Goal: Use online tool/utility: Utilize a website feature to perform a specific function

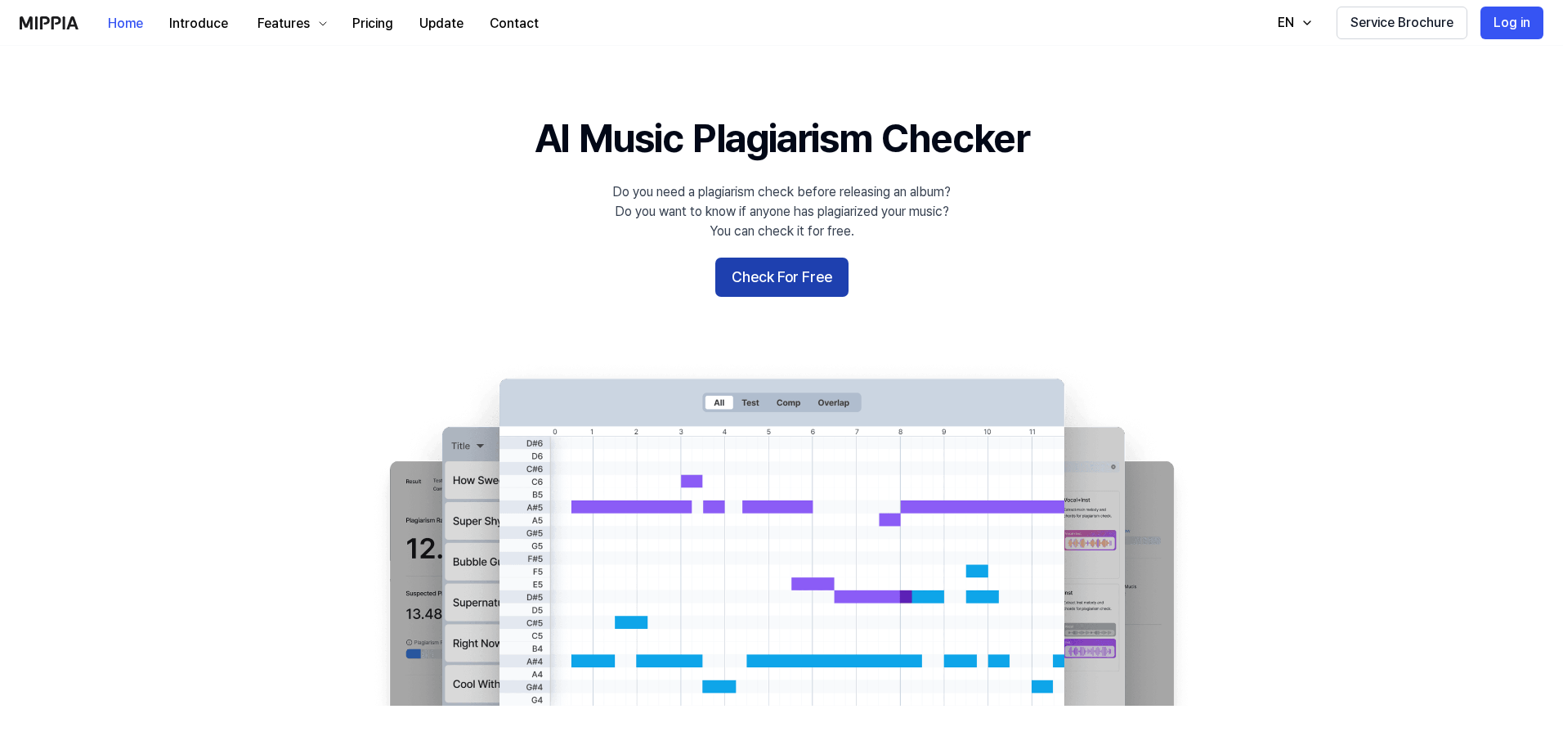
click at [829, 288] on button "Check For Free" at bounding box center [781, 277] width 133 height 39
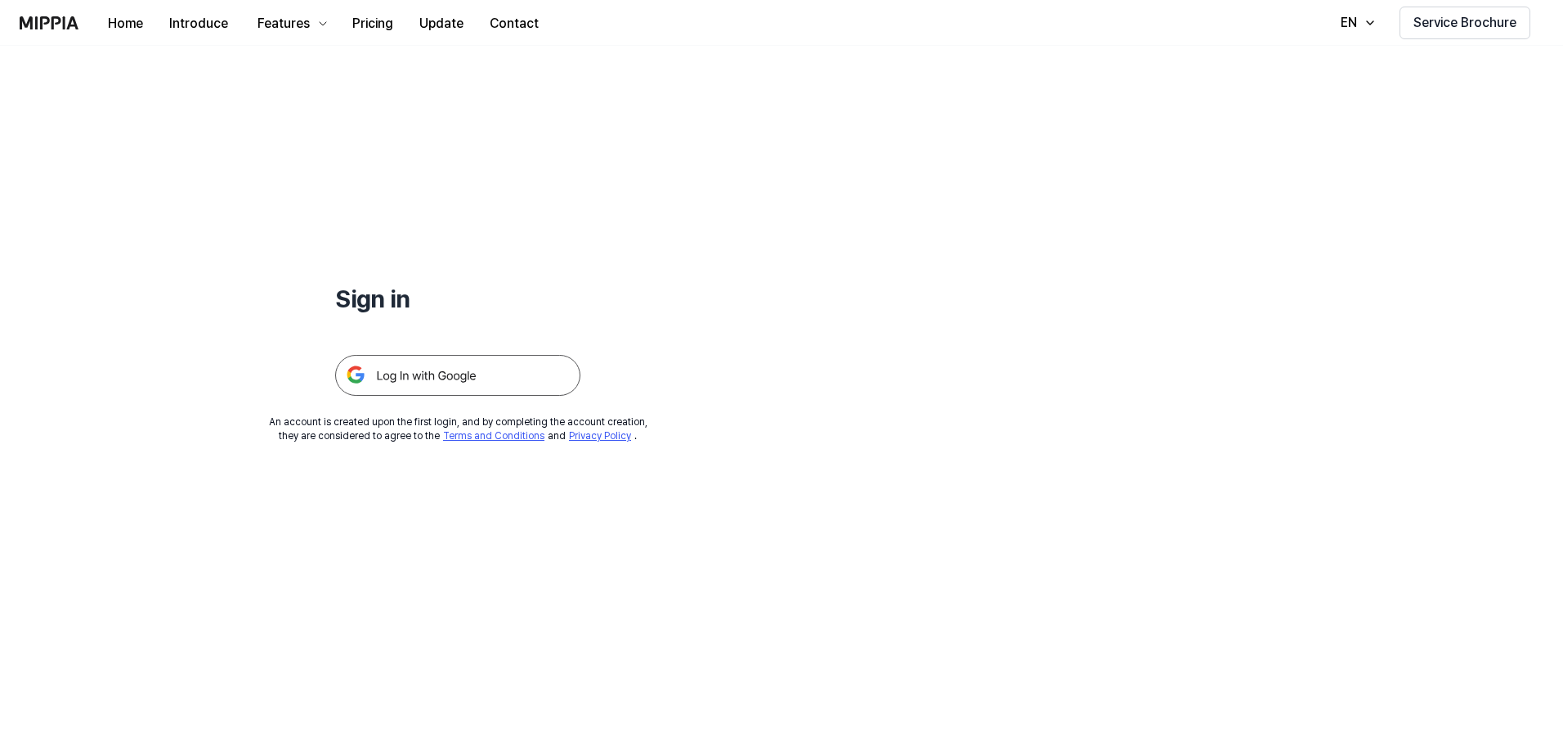
click at [504, 374] on img at bounding box center [457, 375] width 245 height 41
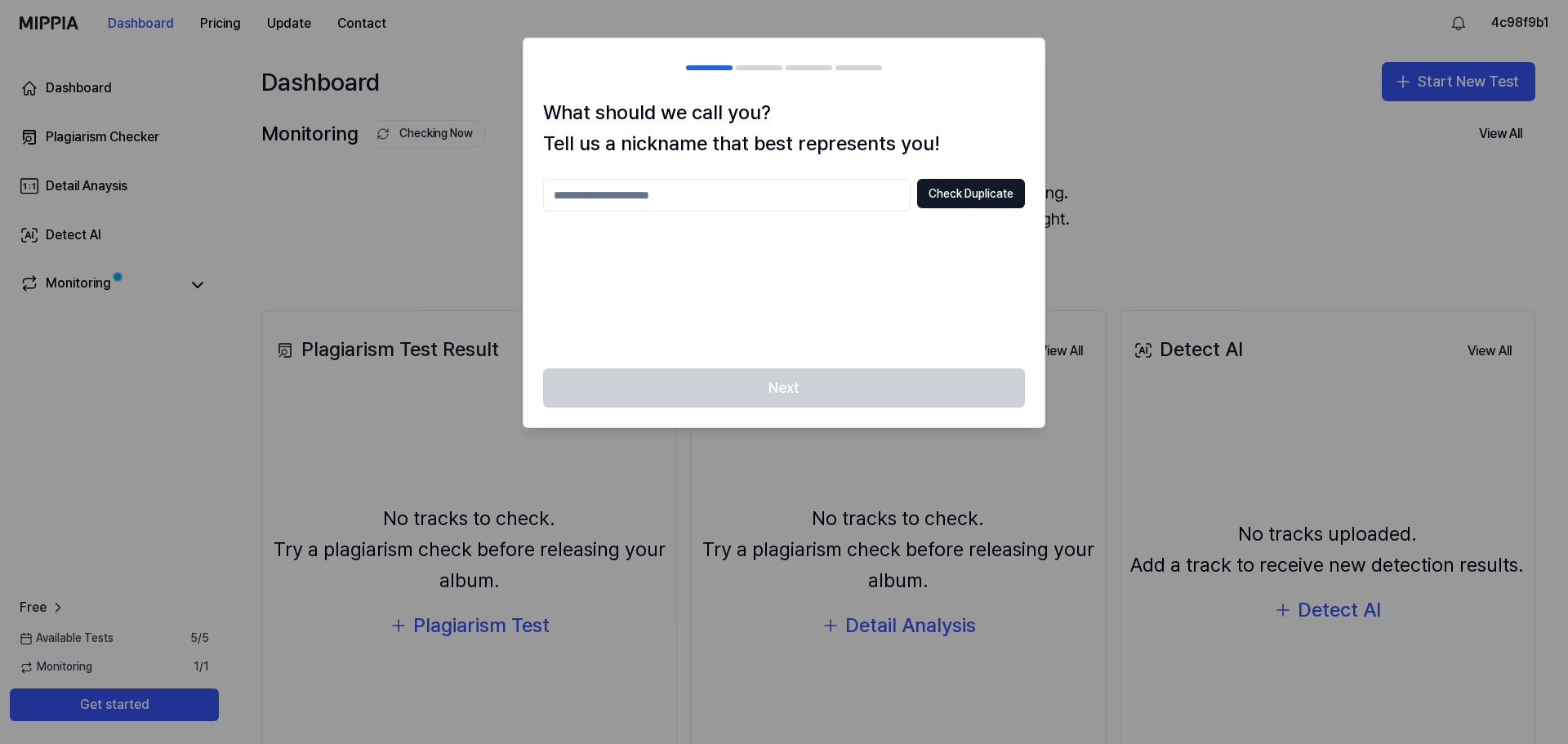
click at [784, 186] on input "text" at bounding box center [727, 195] width 368 height 33
click at [1104, 191] on div at bounding box center [784, 372] width 1568 height 744
click at [744, 196] on input "text" at bounding box center [727, 195] width 368 height 33
type input "***"
click at [991, 197] on button "Check Duplicate" at bounding box center [971, 193] width 108 height 29
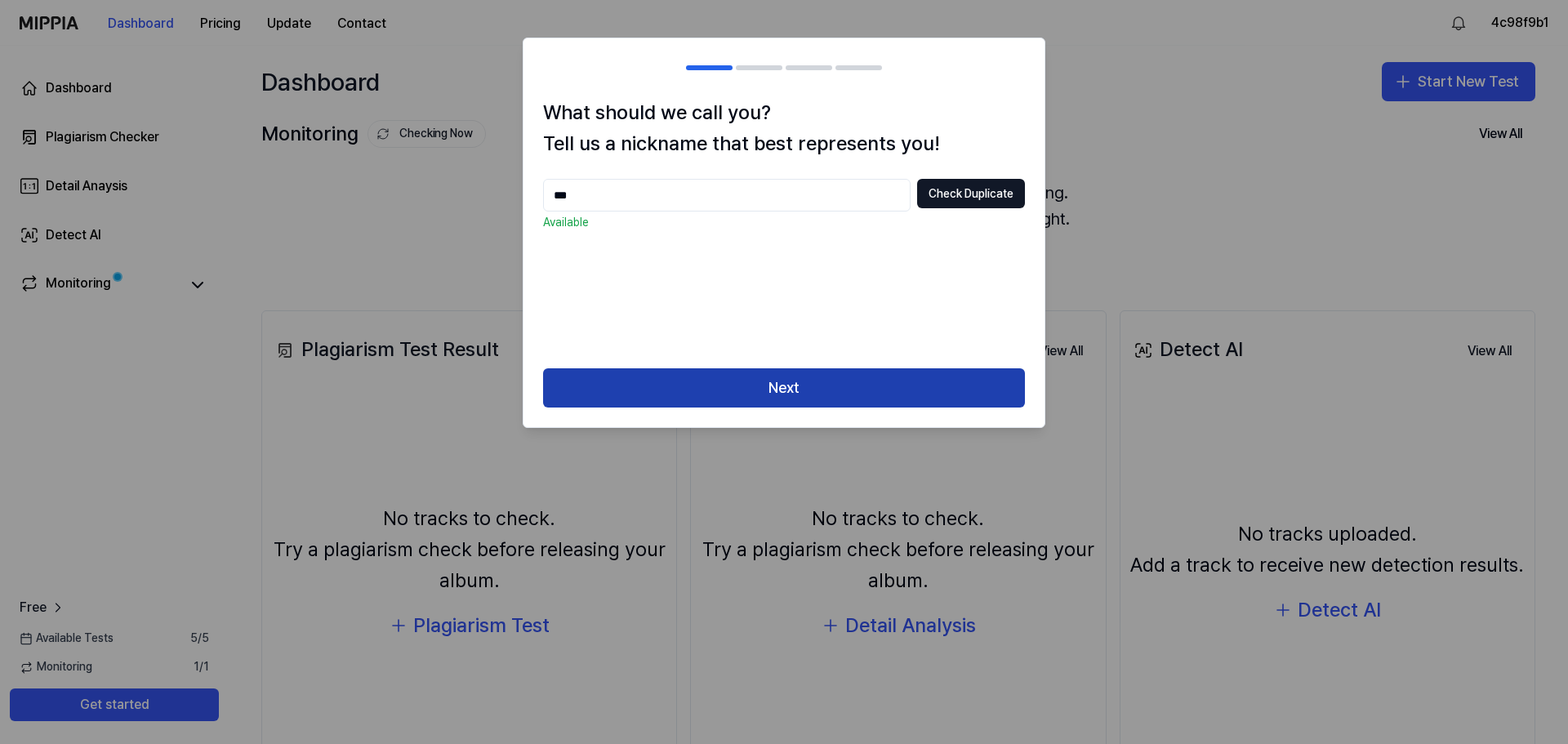
click at [822, 396] on button "Next" at bounding box center [784, 387] width 481 height 39
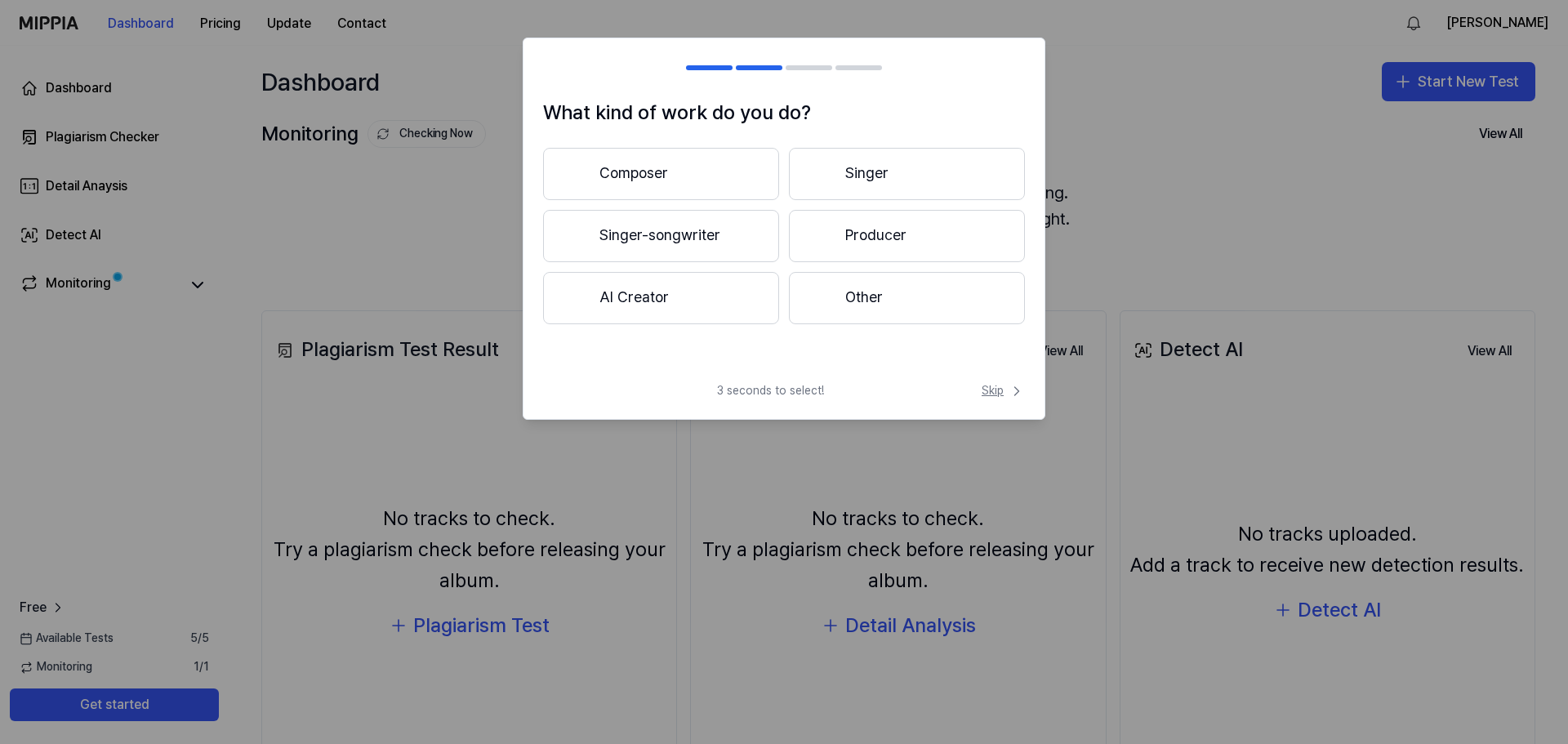
click at [1000, 385] on span "Skip" at bounding box center [1003, 390] width 43 height 16
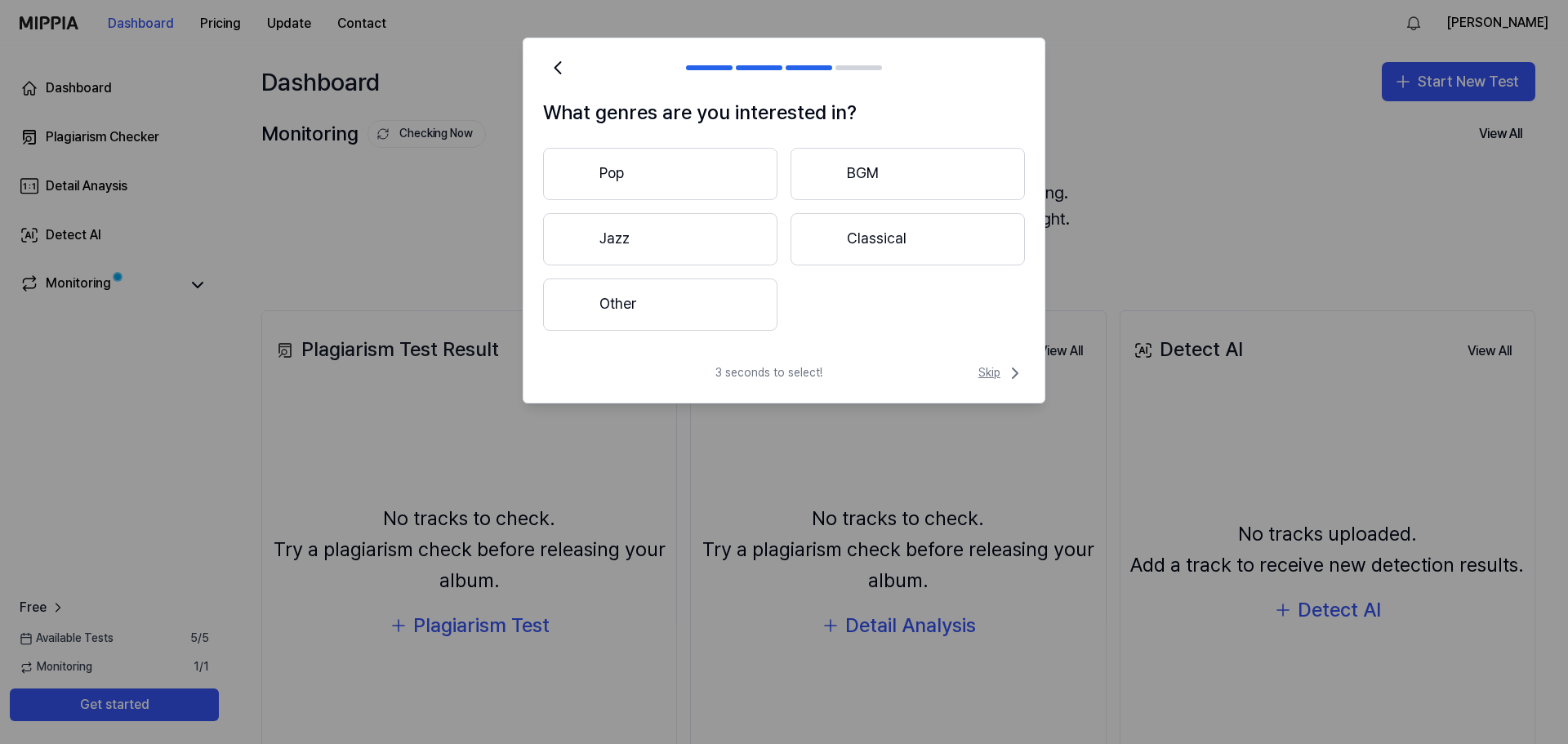
click at [996, 374] on span "Skip" at bounding box center [1002, 373] width 47 height 20
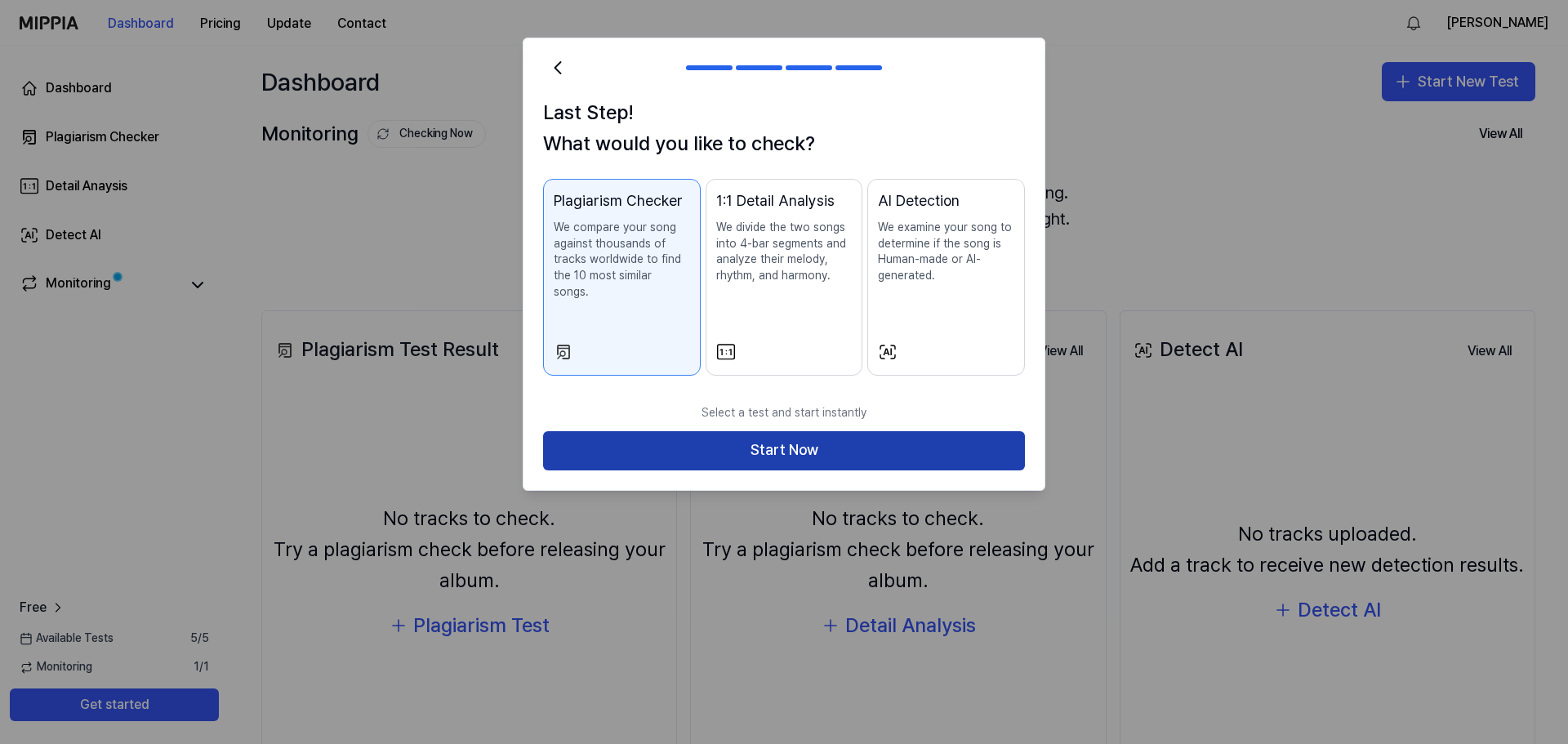
click at [965, 439] on button "Start Now" at bounding box center [784, 450] width 481 height 39
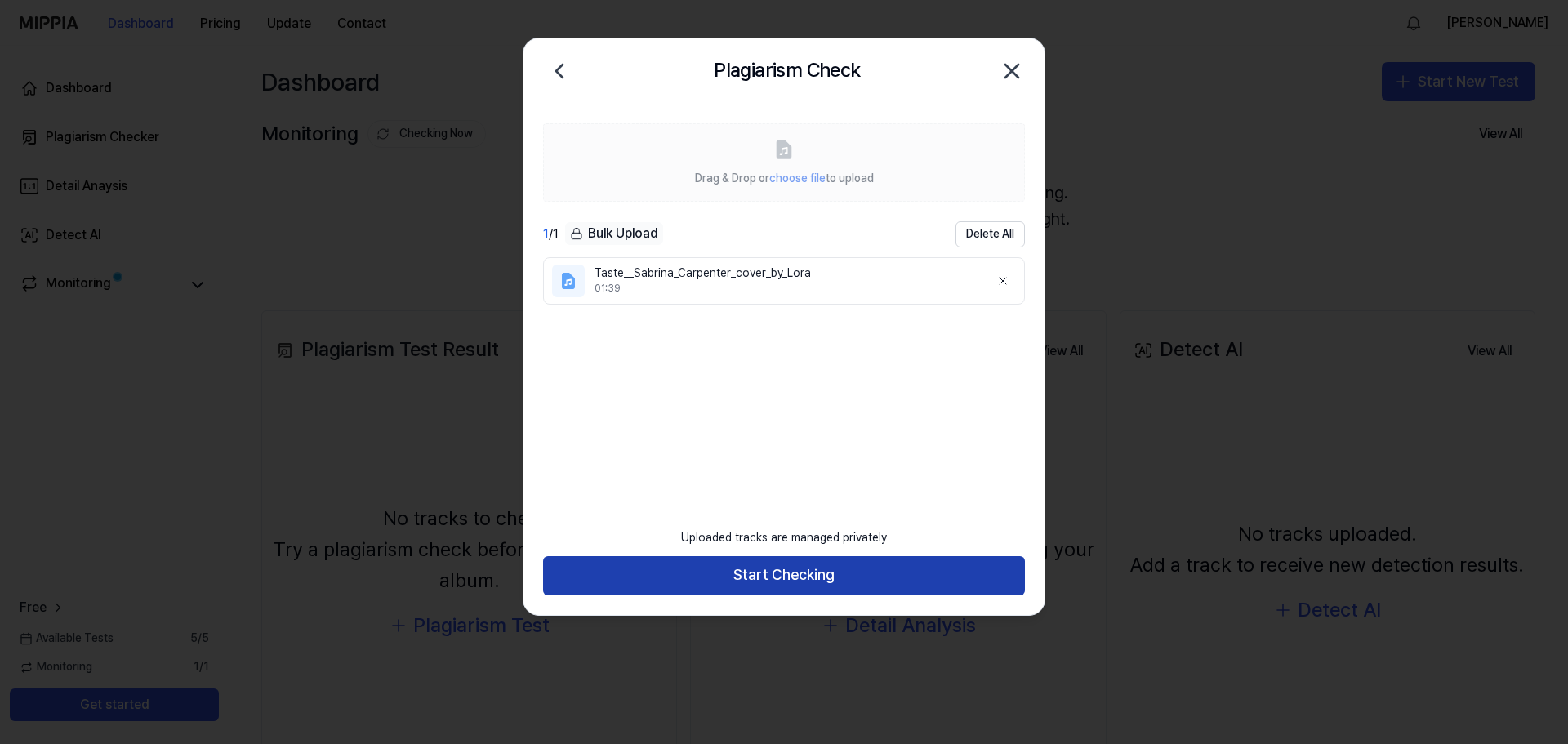
click at [904, 570] on button "Start Checking" at bounding box center [784, 575] width 481 height 39
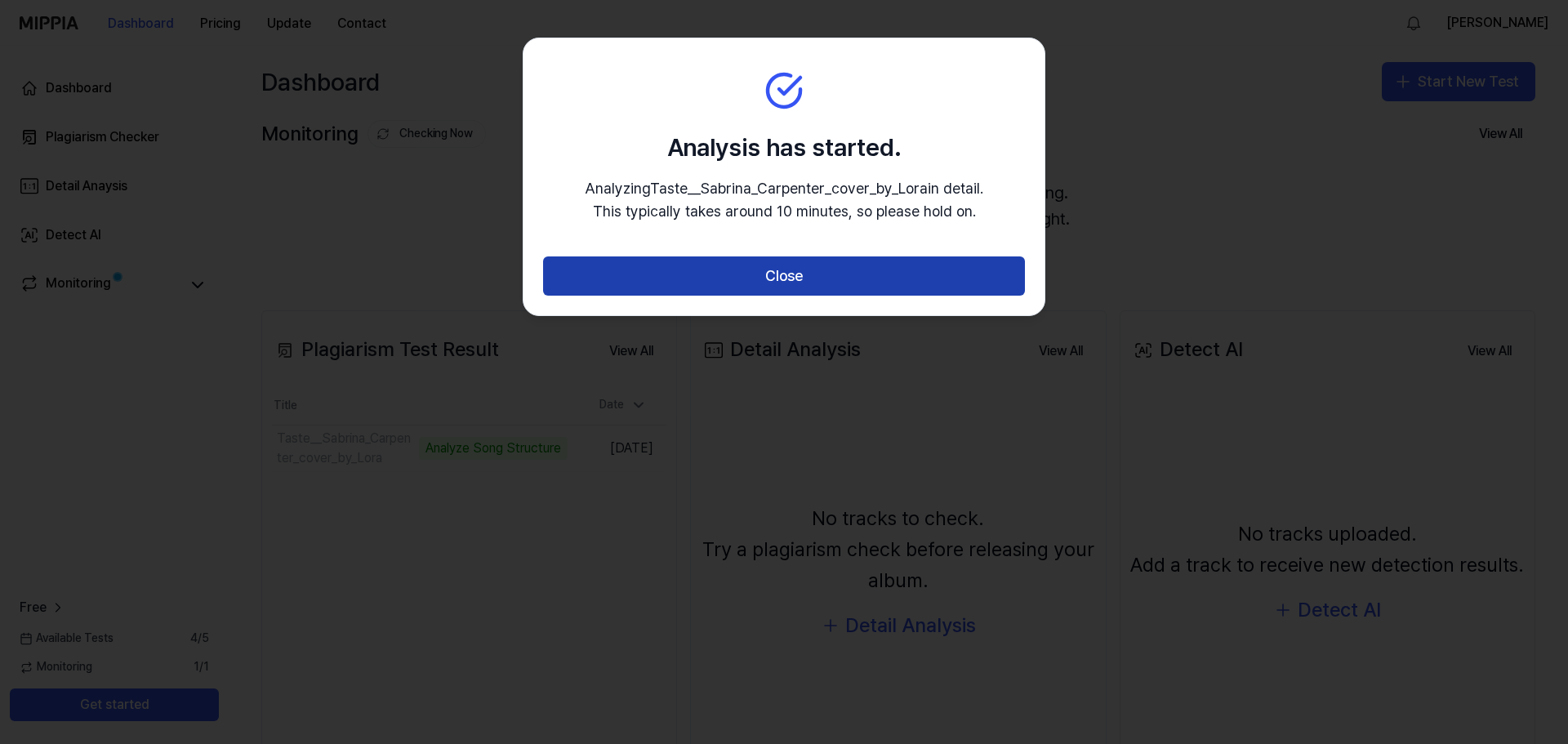
click at [860, 276] on button "Close" at bounding box center [784, 276] width 481 height 39
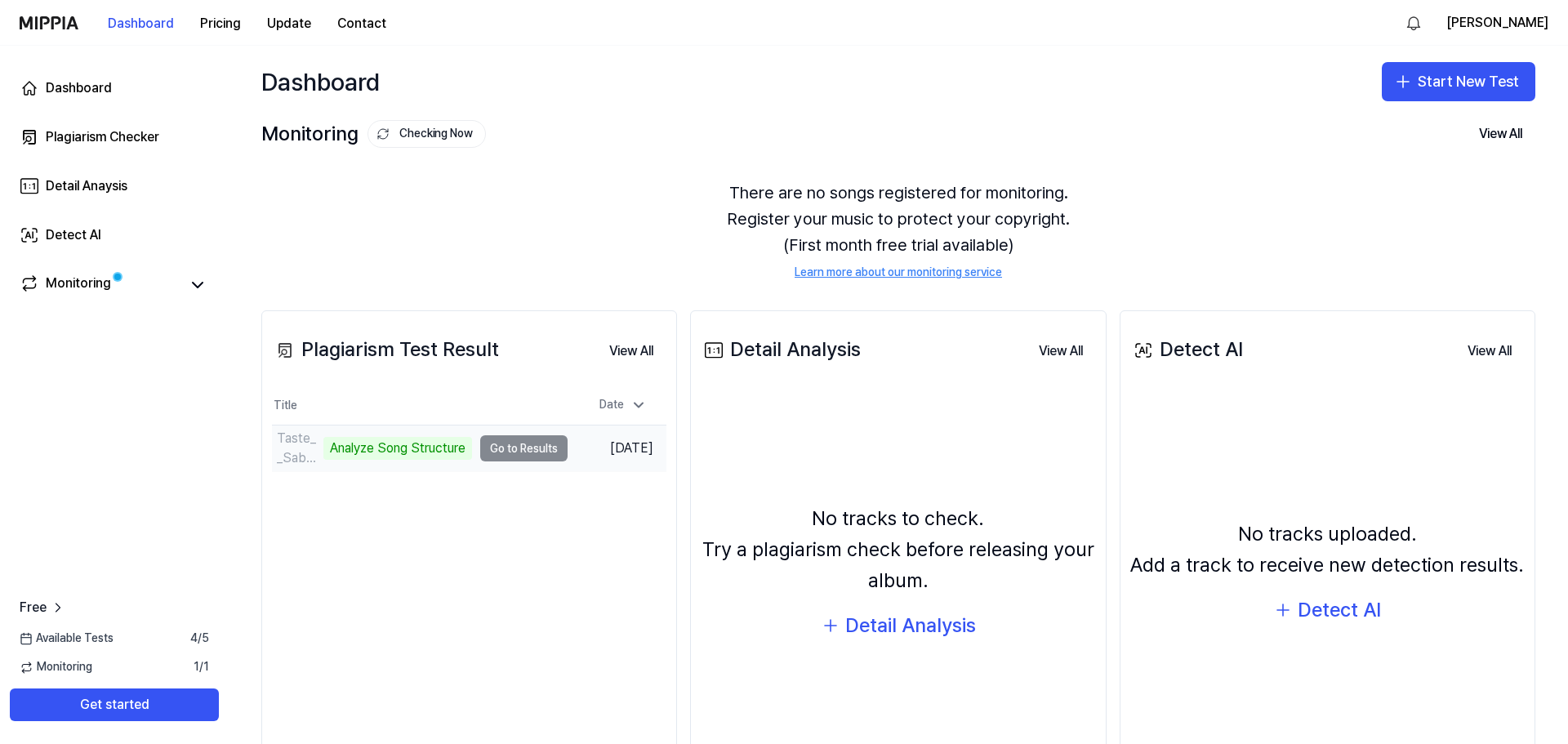
click at [431, 450] on div "Analyze Song Structure" at bounding box center [397, 447] width 149 height 23
click at [495, 436] on td "Taste__Sabrina_Carpenter_cover_by_Lora Analyze Song Structure Go to Results" at bounding box center [419, 448] width 296 height 46
click at [503, 450] on td "Taste__Sabrina_Carpenter_cover_by_Lora Analyze Song Structure Go to Results" at bounding box center [419, 448] width 296 height 46
click at [642, 404] on icon at bounding box center [638, 404] width 16 height 16
click at [622, 356] on button "View All" at bounding box center [631, 351] width 70 height 33
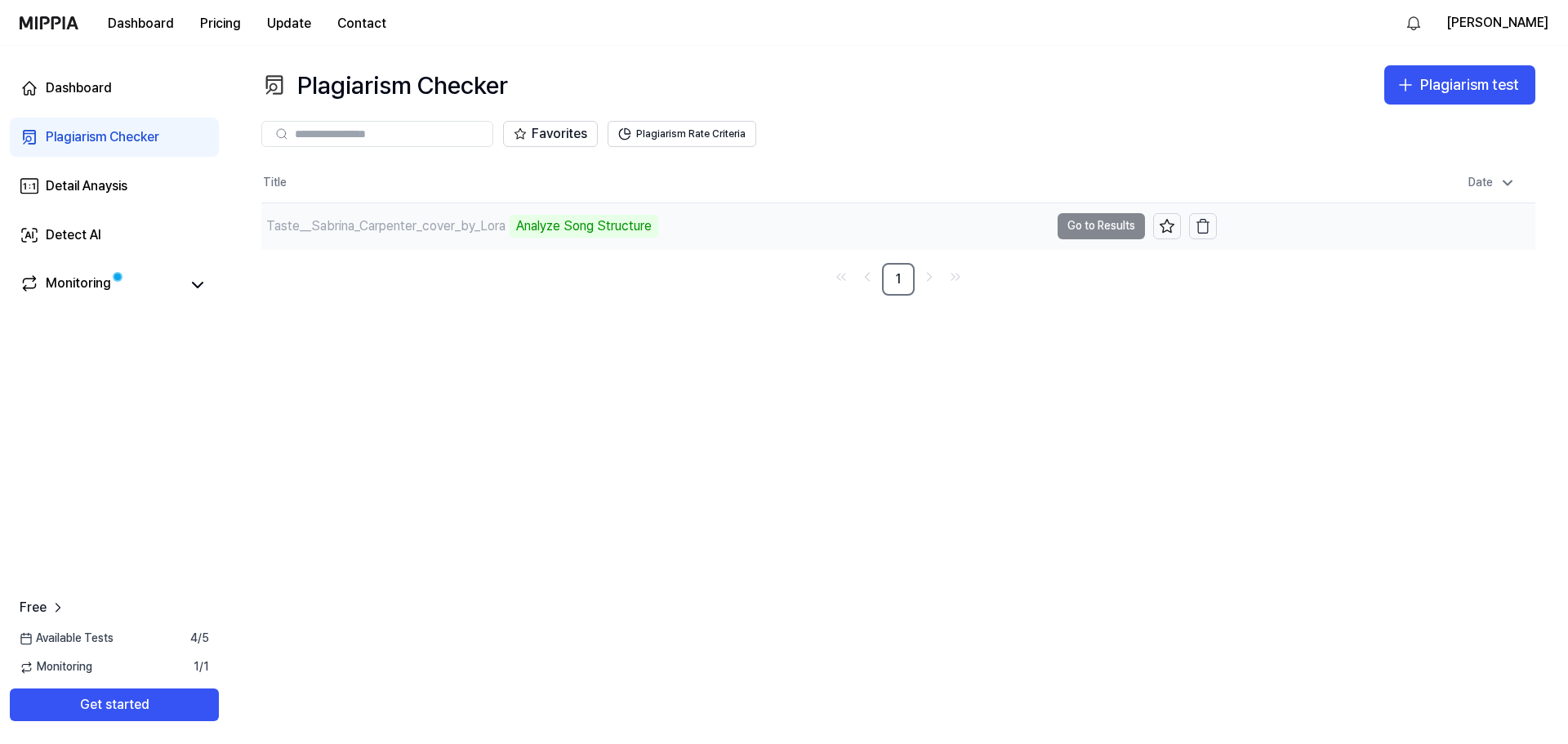
click at [593, 221] on div "Analyze Song Structure" at bounding box center [583, 226] width 149 height 23
click at [1104, 222] on td "Taste__Sabrina_Carpenter_cover_by_Lora Analyze Song Structure Go to Results" at bounding box center [739, 227] width 956 height 46
click at [388, 232] on div "Taste__Sabrina_Carpenter_cover_by_Lora" at bounding box center [387, 227] width 240 height 20
click at [615, 225] on div "Analyze Music Notes" at bounding box center [576, 226] width 134 height 23
click at [614, 225] on div "Analyze Music Notes" at bounding box center [576, 226] width 134 height 23
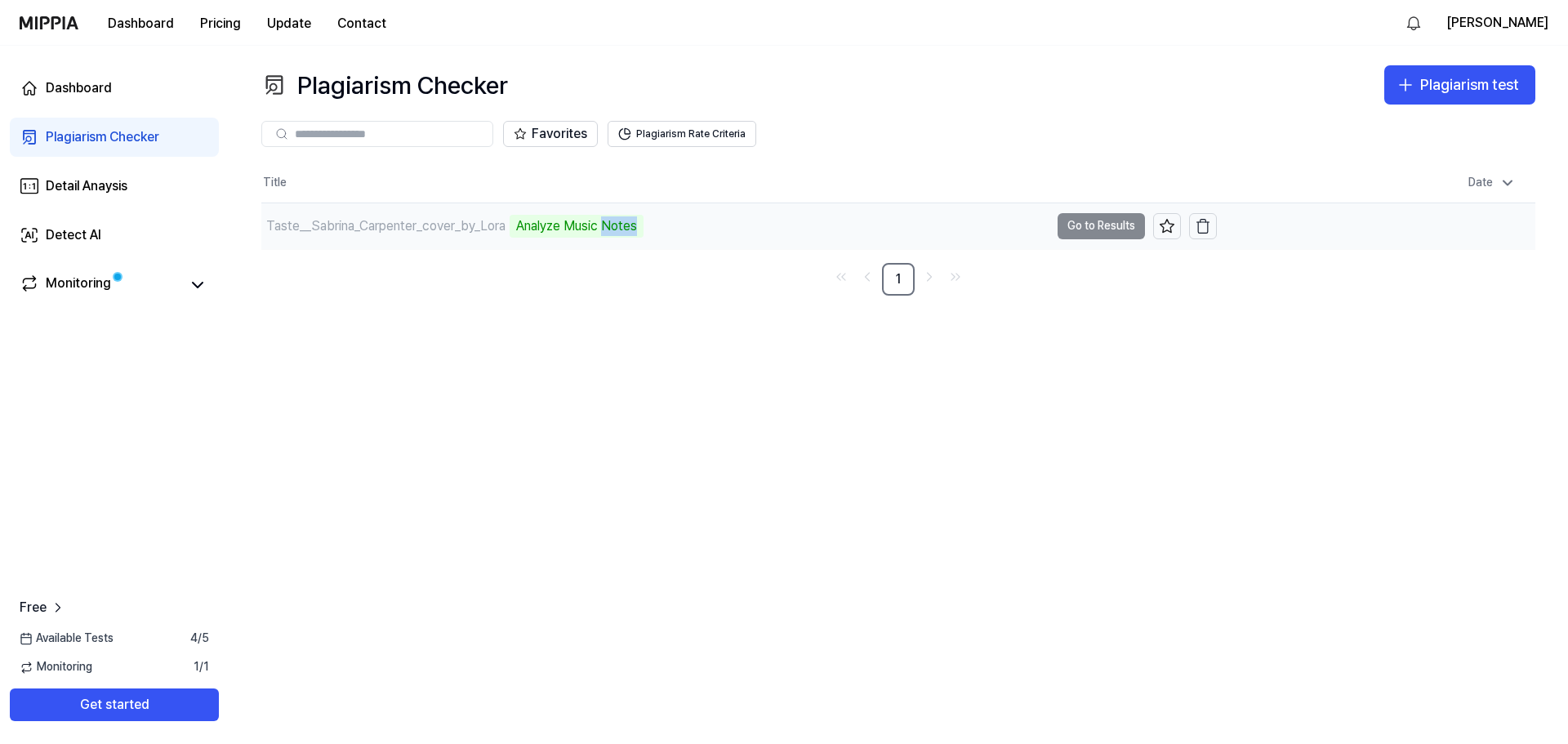
click at [614, 225] on div "Analyze Music Notes" at bounding box center [576, 226] width 134 height 23
click at [702, 136] on button "Plagiarism Rate Criteria" at bounding box center [681, 134] width 149 height 26
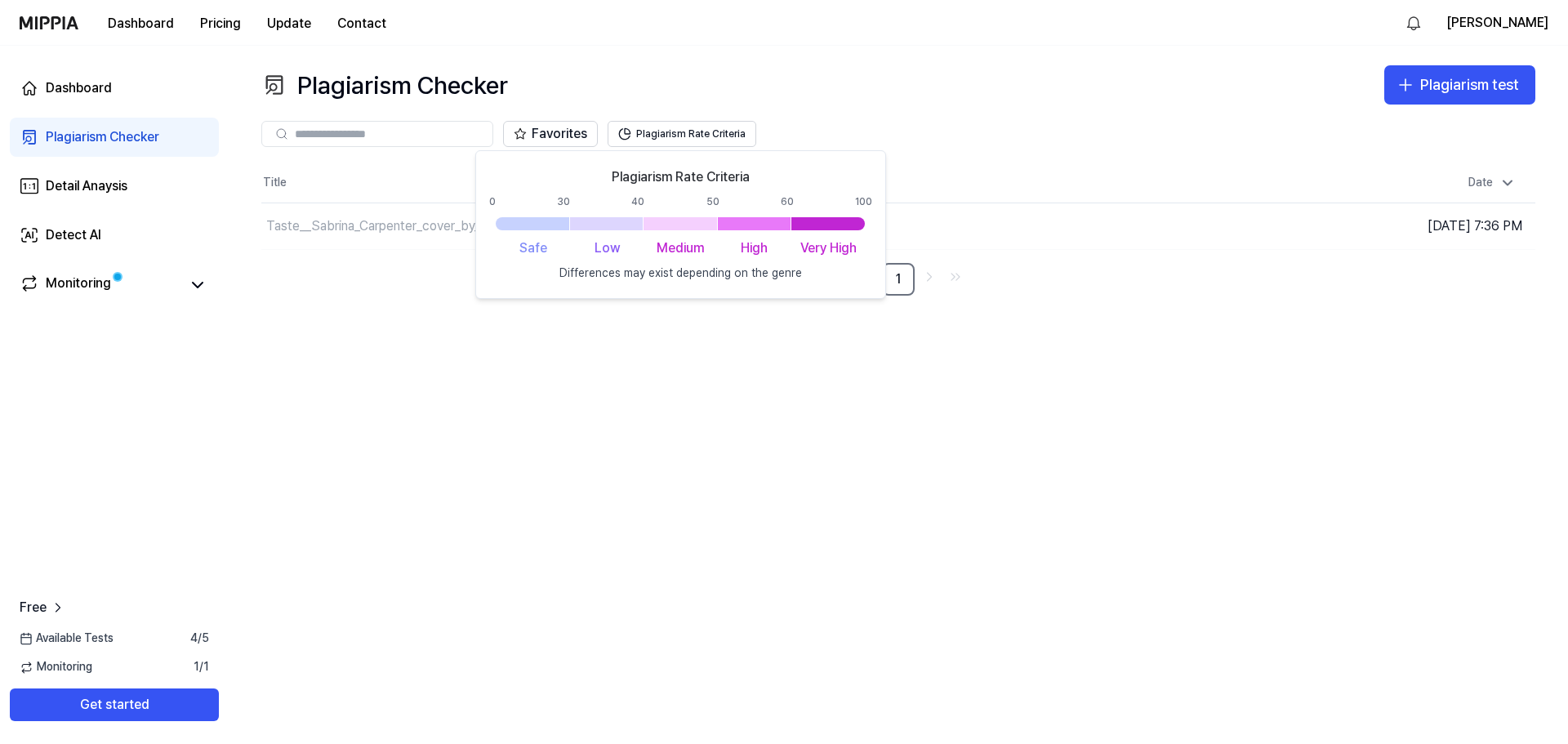
click at [781, 352] on div "Plagiarism Checker Plagiarism test Plagiarism Checker Detail Analysis Detect AI…" at bounding box center [898, 394] width 1339 height 698
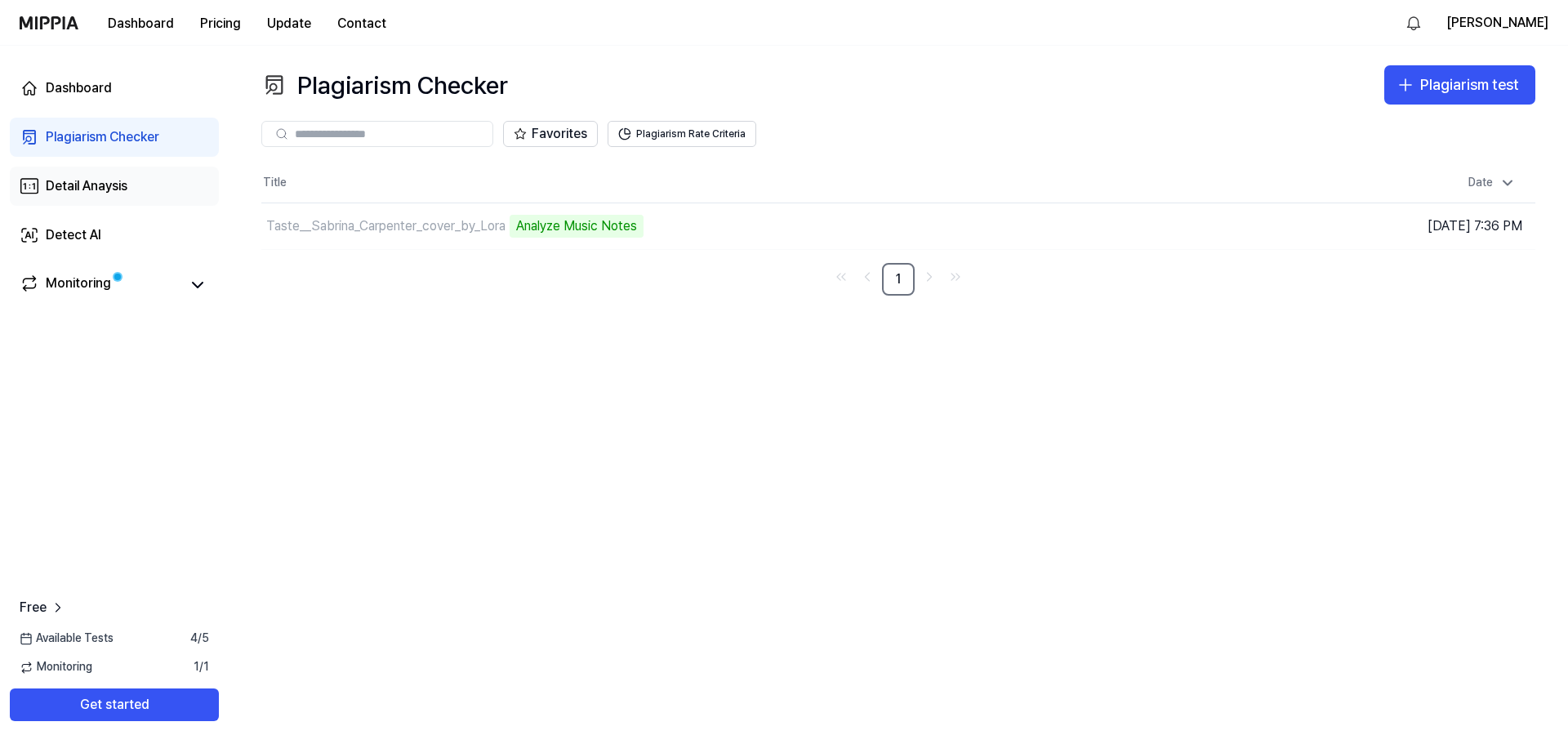
click at [146, 191] on link "Detail Anaysis" at bounding box center [114, 186] width 209 height 39
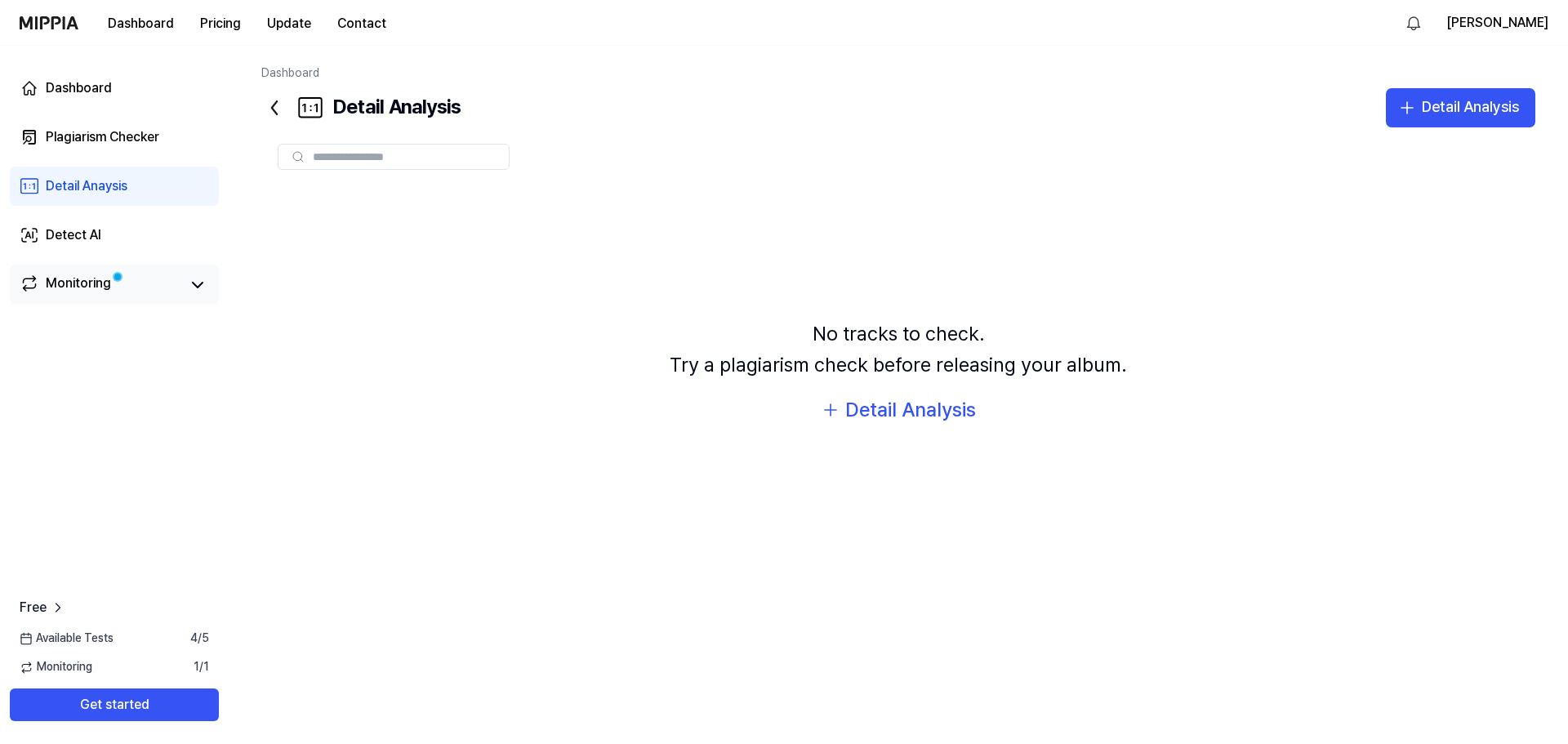
click at [80, 294] on div "Monitoring" at bounding box center [78, 285] width 65 height 23
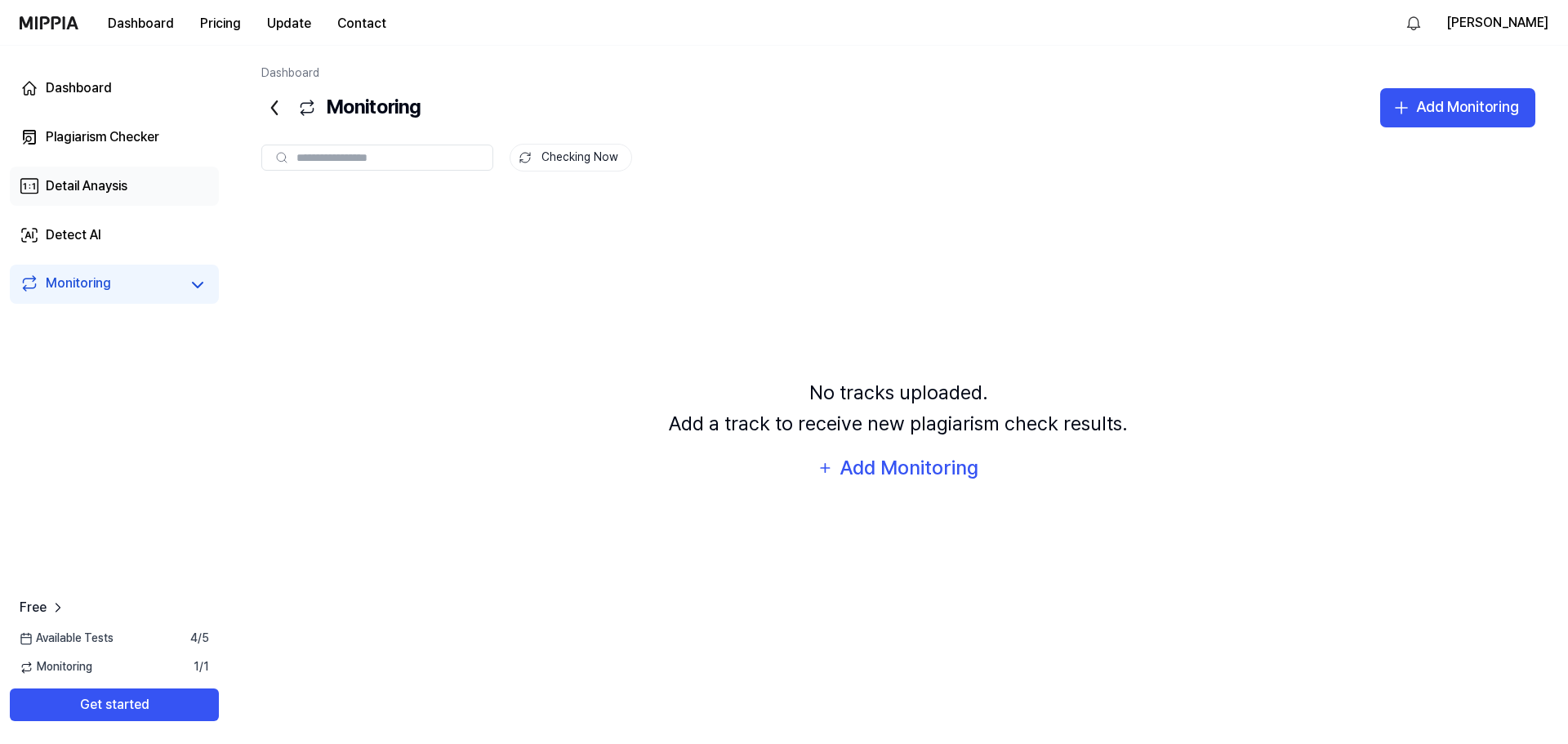
click at [122, 195] on div "Detail Anaysis" at bounding box center [87, 187] width 82 height 20
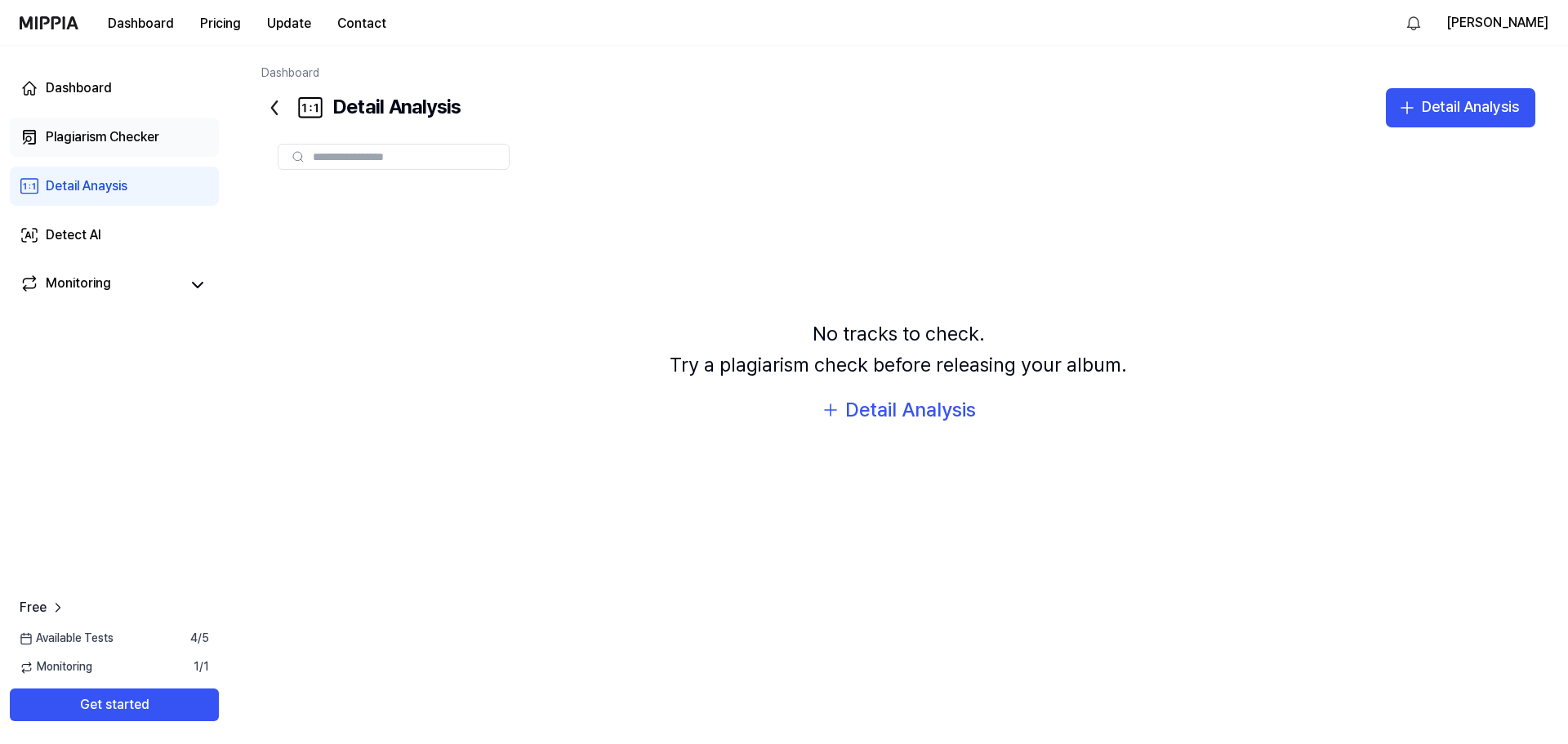
click at [139, 134] on div "Plagiarism Checker" at bounding box center [103, 138] width 114 height 20
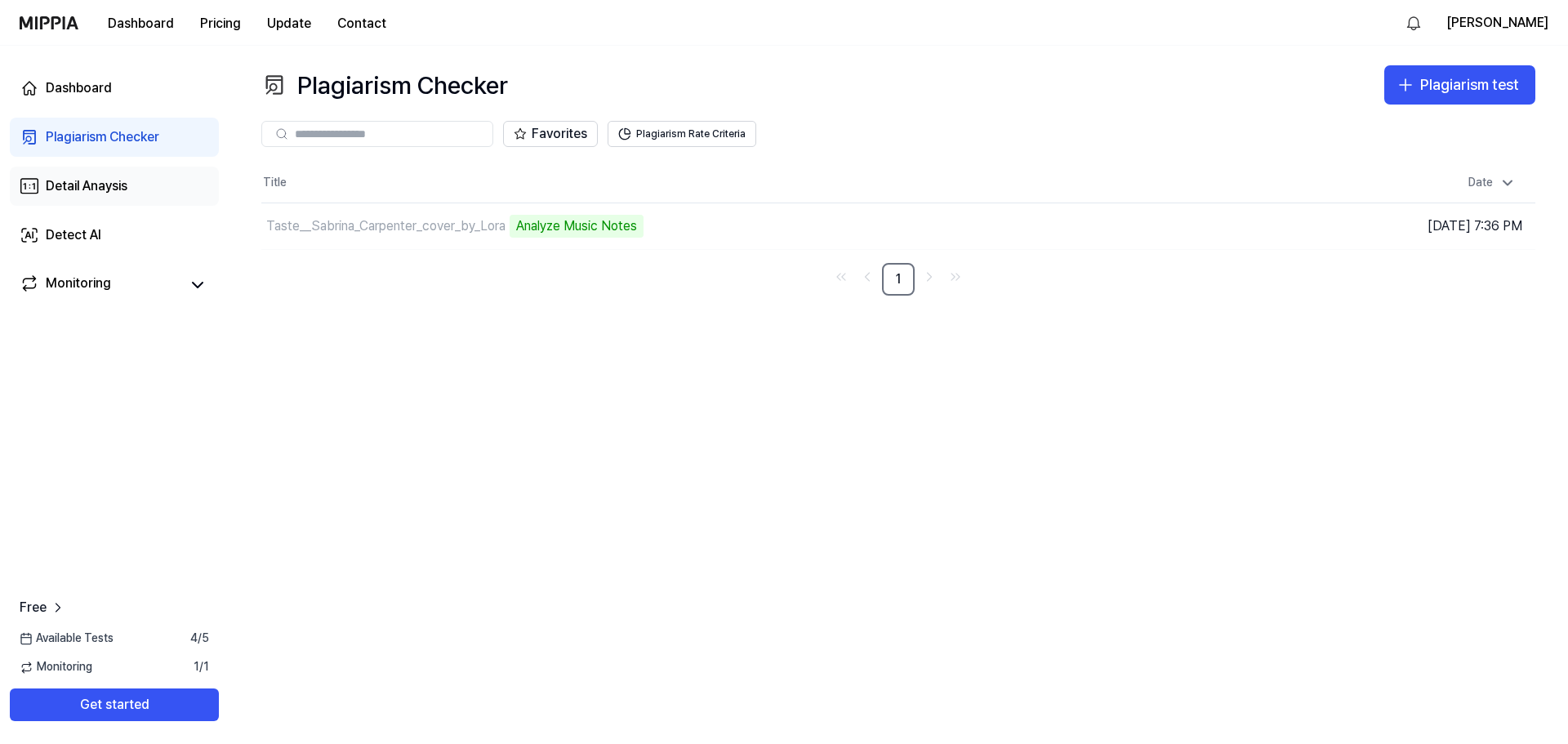
click at [136, 186] on link "Detail Anaysis" at bounding box center [114, 186] width 209 height 39
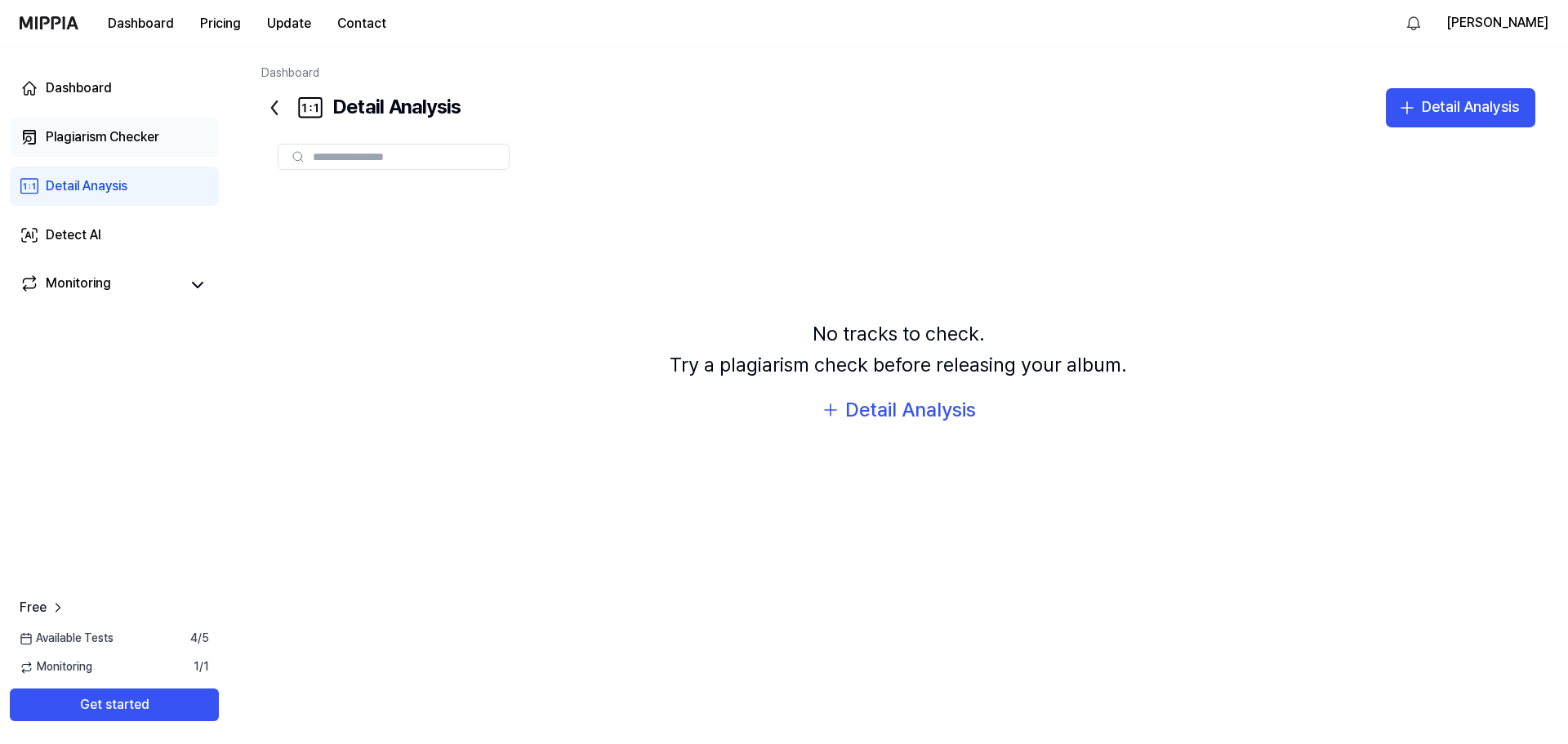
click at [84, 138] on div "Plagiarism Checker" at bounding box center [103, 138] width 114 height 20
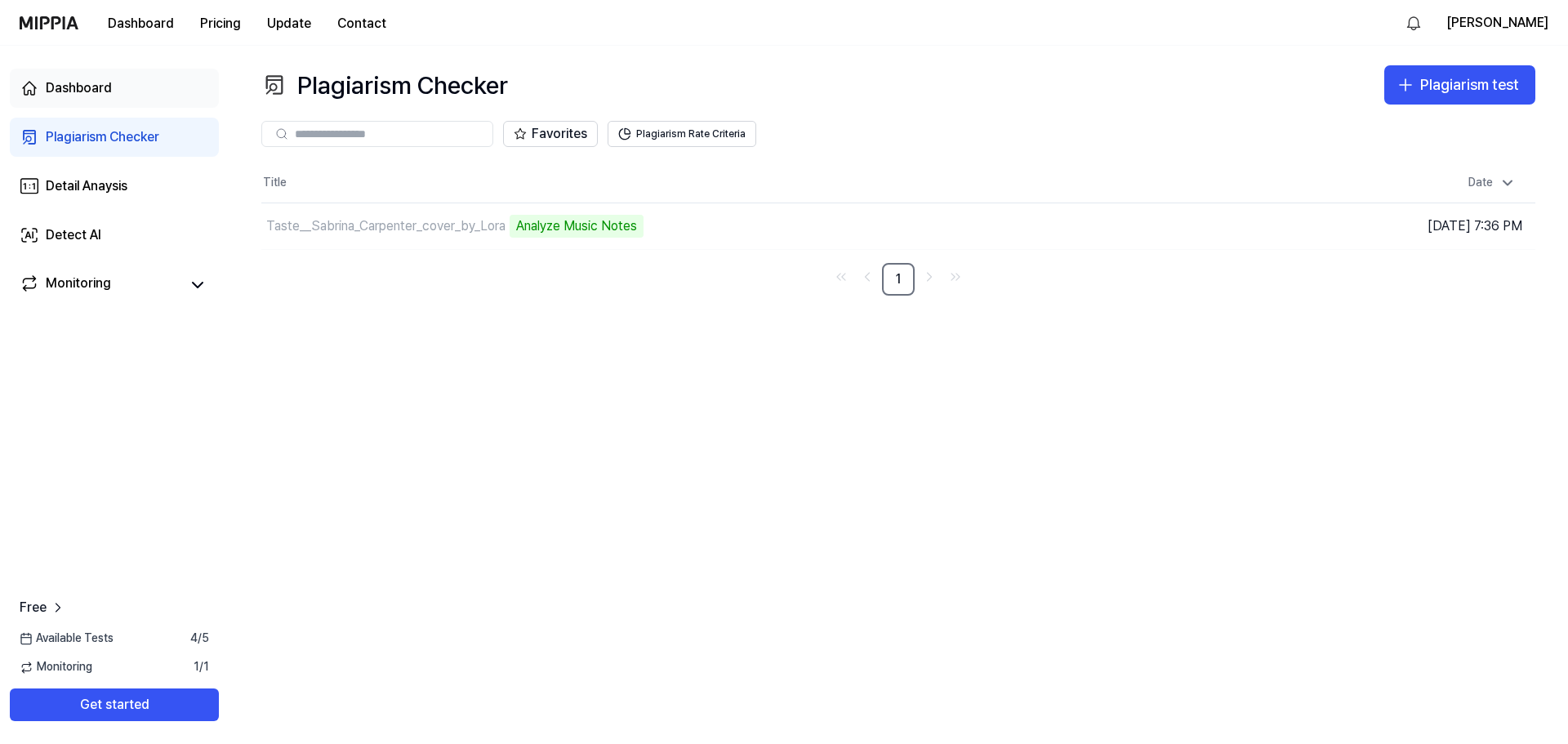
click at [98, 96] on div "Dashboard" at bounding box center [79, 88] width 66 height 20
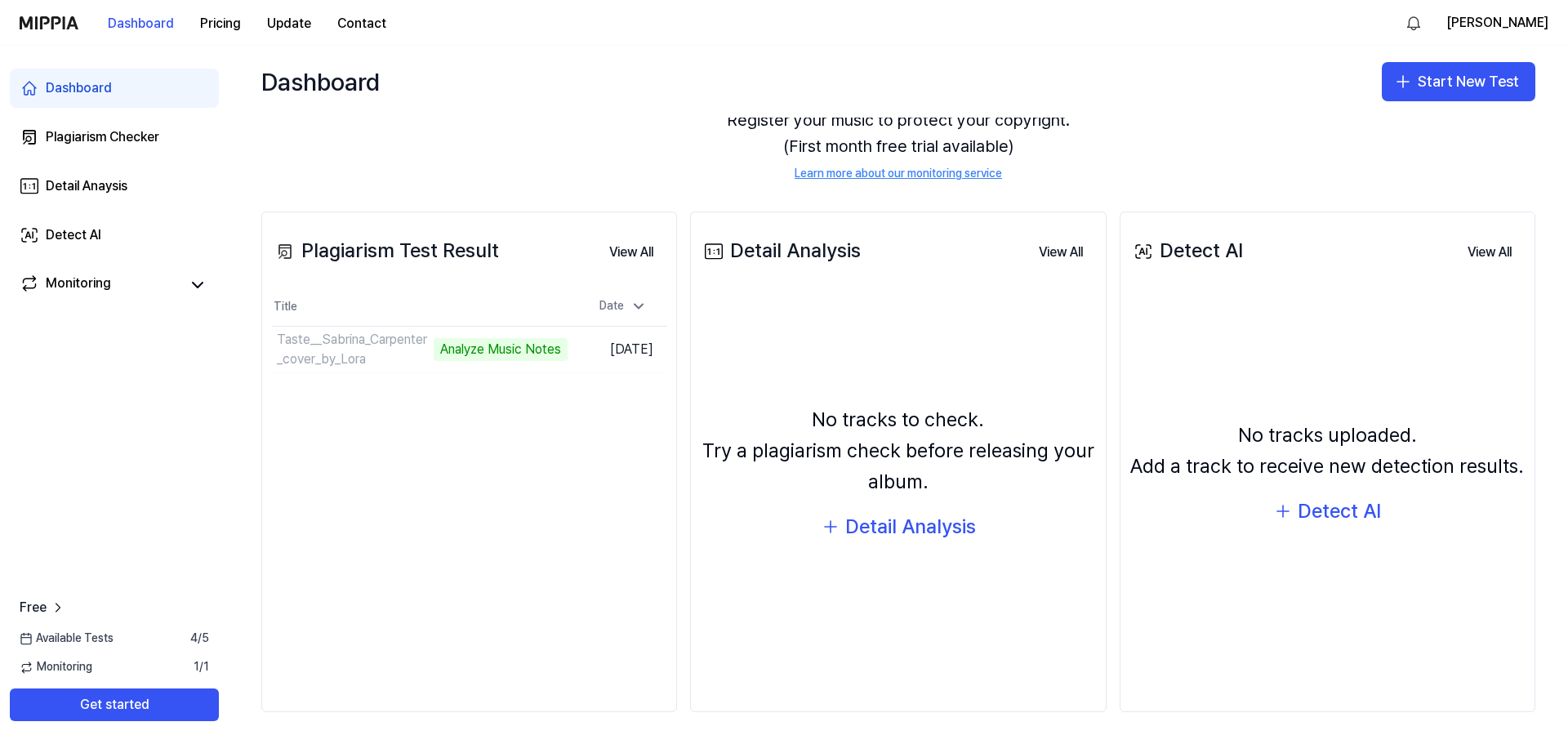
scroll to position [100, 0]
click at [485, 347] on td "Taste__Sabrina_Carpenter_cover_by_Lora Analyze Music Notes Go to Results" at bounding box center [419, 349] width 296 height 46
drag, startPoint x: 309, startPoint y: 352, endPoint x: 293, endPoint y: 338, distance: 21.3
click at [308, 352] on div "Taste__Sabrina_Carpenter_cover_by_Lora" at bounding box center [306, 348] width 58 height 39
click at [392, 347] on div "Analyze Music Notes" at bounding box center [404, 349] width 134 height 23
